Goal: Information Seeking & Learning: Learn about a topic

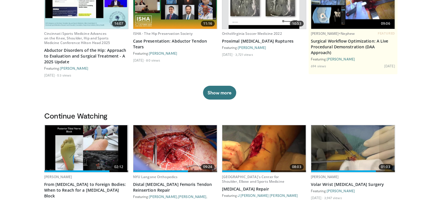
scroll to position [115, 0]
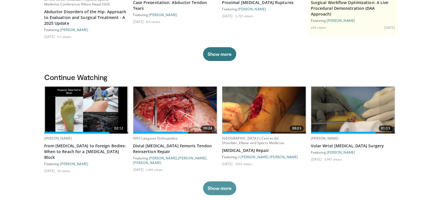
click at [225, 182] on button "Show more" at bounding box center [219, 189] width 33 height 14
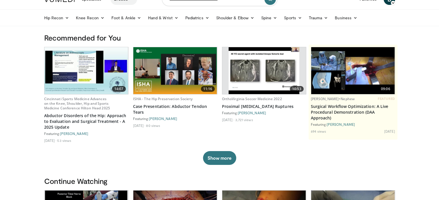
scroll to position [0, 0]
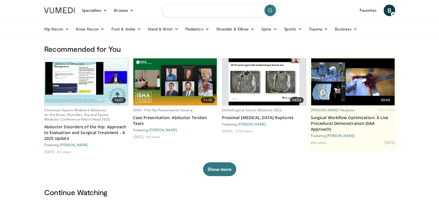
click at [172, 15] on input "Search topics, interventions" at bounding box center [219, 10] width 115 height 14
type input "**********"
click at [272, 9] on icon "submit" at bounding box center [270, 10] width 5 height 5
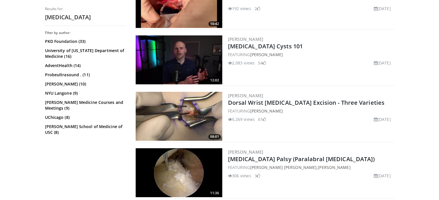
scroll to position [154, 0]
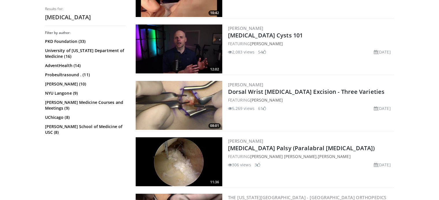
click at [182, 108] on img at bounding box center [179, 105] width 87 height 49
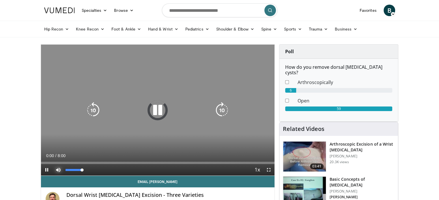
click at [61, 170] on span "Video Player" at bounding box center [58, 170] width 12 height 12
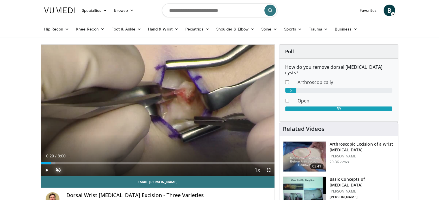
click at [0, 0] on div "Progress Bar" at bounding box center [0, 0] width 0 height 0
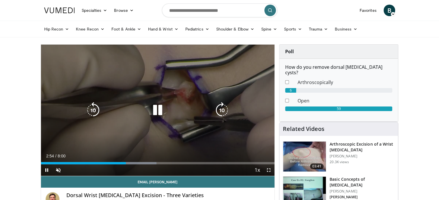
drag, startPoint x: 222, startPoint y: 109, endPoint x: 217, endPoint y: 112, distance: 5.0
click at [222, 109] on icon "Video Player" at bounding box center [222, 110] width 16 height 16
click at [220, 108] on icon "Video Player" at bounding box center [222, 110] width 16 height 16
click at [225, 111] on icon "Video Player" at bounding box center [222, 110] width 16 height 16
click at [225, 112] on icon "Video Player" at bounding box center [222, 110] width 16 height 16
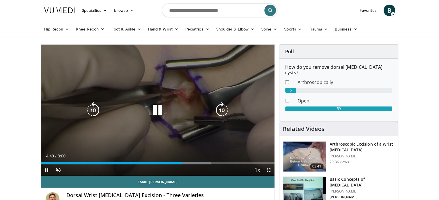
click at [230, 110] on div "20 seconds Tap to unmute" at bounding box center [158, 111] width 234 height 132
click at [226, 112] on icon "Video Player" at bounding box center [222, 110] width 16 height 16
click at [156, 112] on icon "Video Player" at bounding box center [157, 110] width 16 height 16
click at [222, 110] on icon "Video Player" at bounding box center [222, 110] width 16 height 16
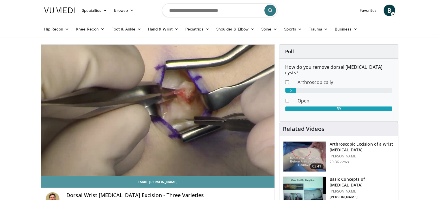
scroll to position [38, 0]
